Goal: Use online tool/utility: Use online tool/utility

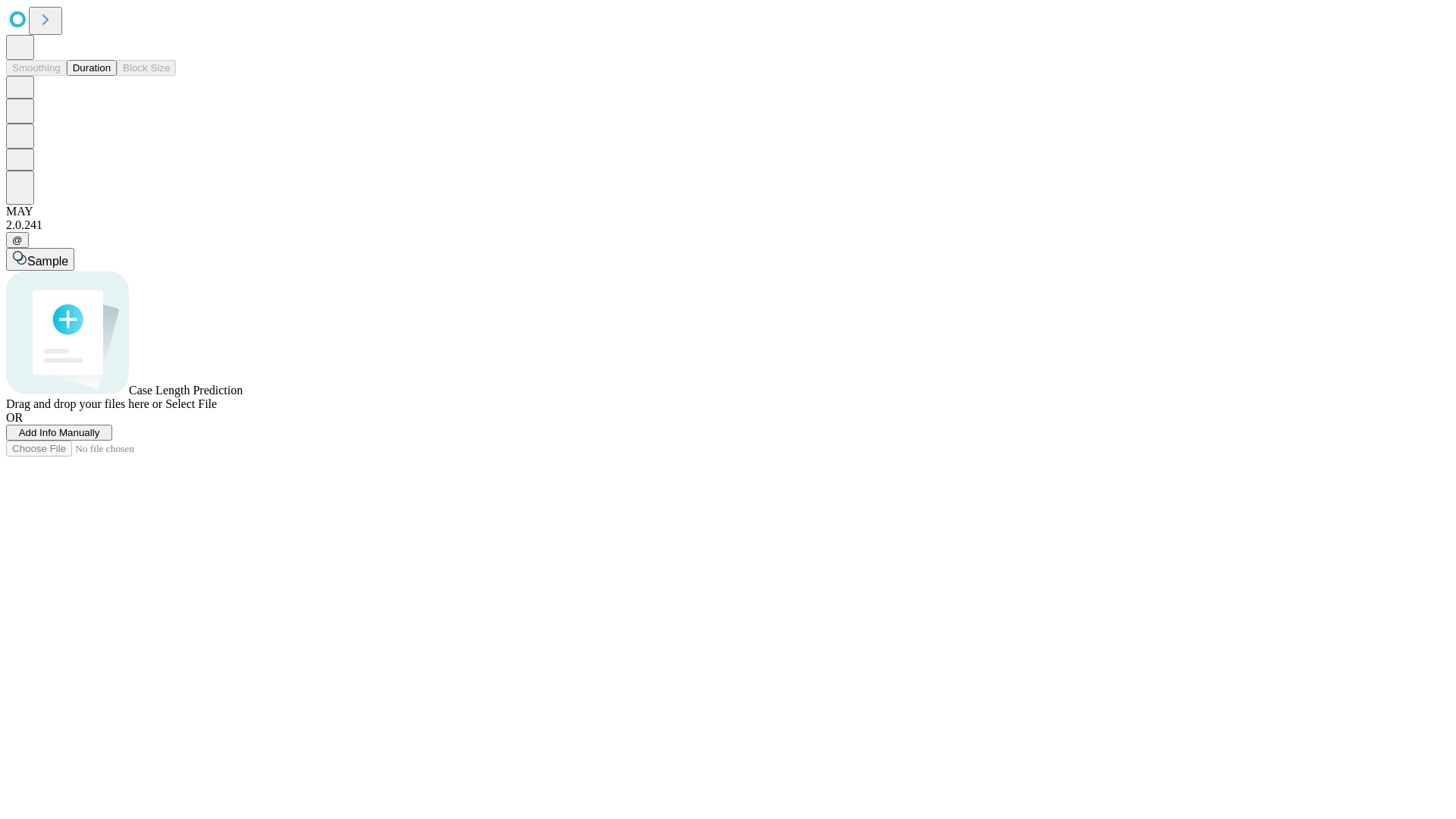
click at [111, 76] on button "Duration" at bounding box center [92, 67] width 50 height 16
click at [217, 410] on span "Select File" at bounding box center [191, 403] width 52 height 12
